Goal: Submit feedback/report problem

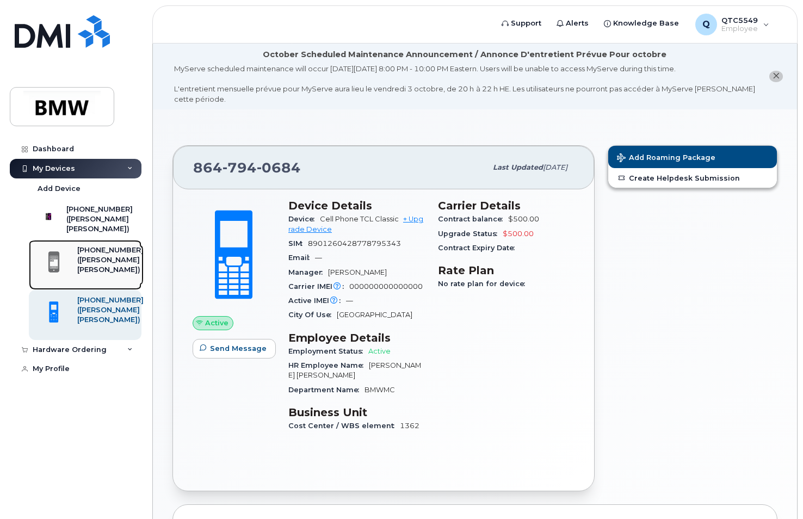
click at [129, 268] on div "([PERSON_NAME] [PERSON_NAME])" at bounding box center [110, 265] width 66 height 20
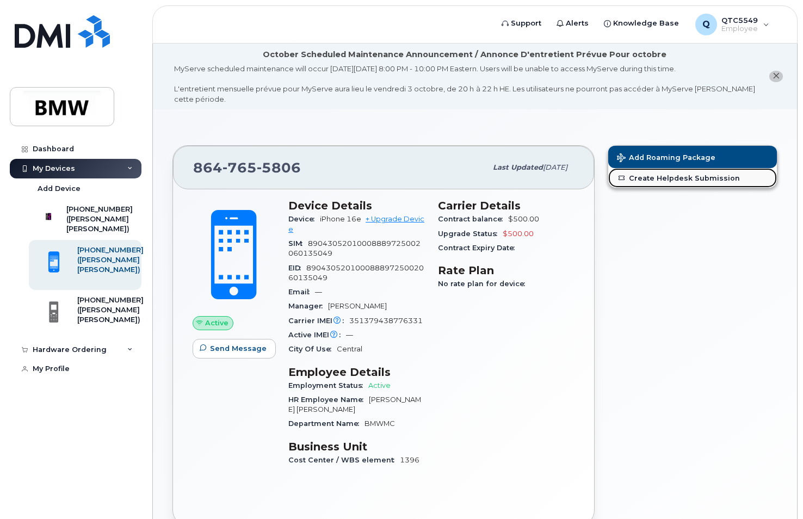
click at [701, 179] on link "Create Helpdesk Submission" at bounding box center [692, 178] width 169 height 20
